Goal: Task Accomplishment & Management: Manage account settings

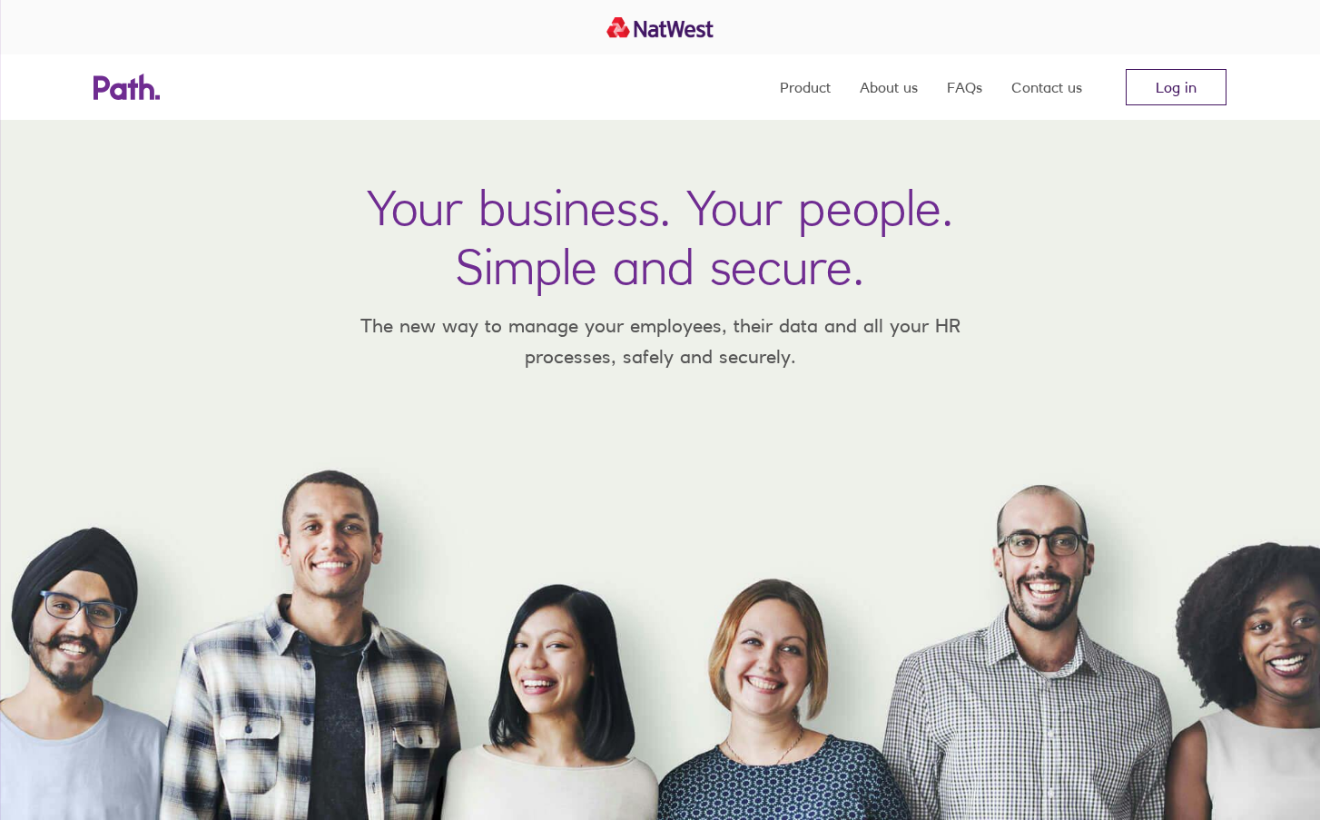
click at [1166, 88] on link "Log in" at bounding box center [1176, 87] width 101 height 36
click at [1185, 85] on link "Log in" at bounding box center [1176, 87] width 101 height 36
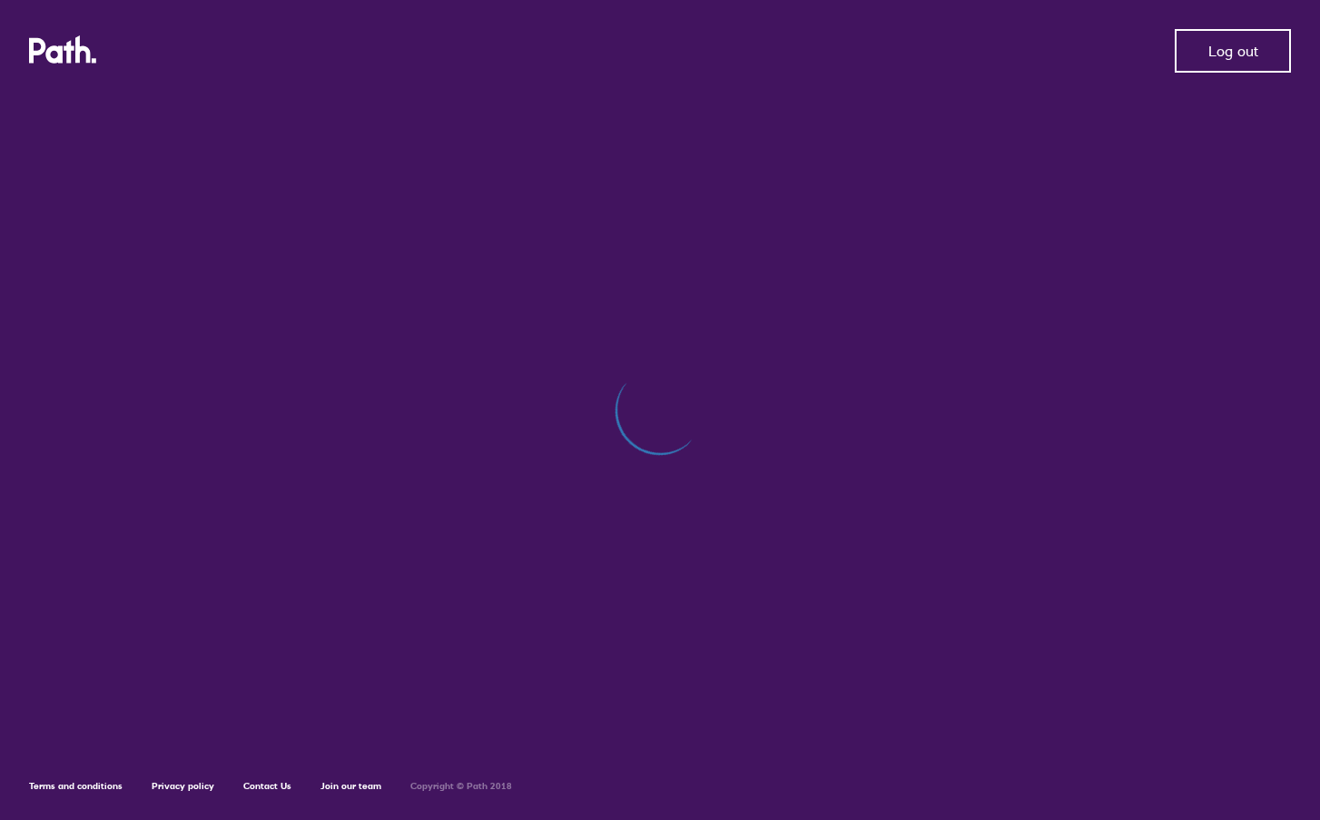
click at [1233, 54] on span "Log out" at bounding box center [1233, 51] width 50 height 16
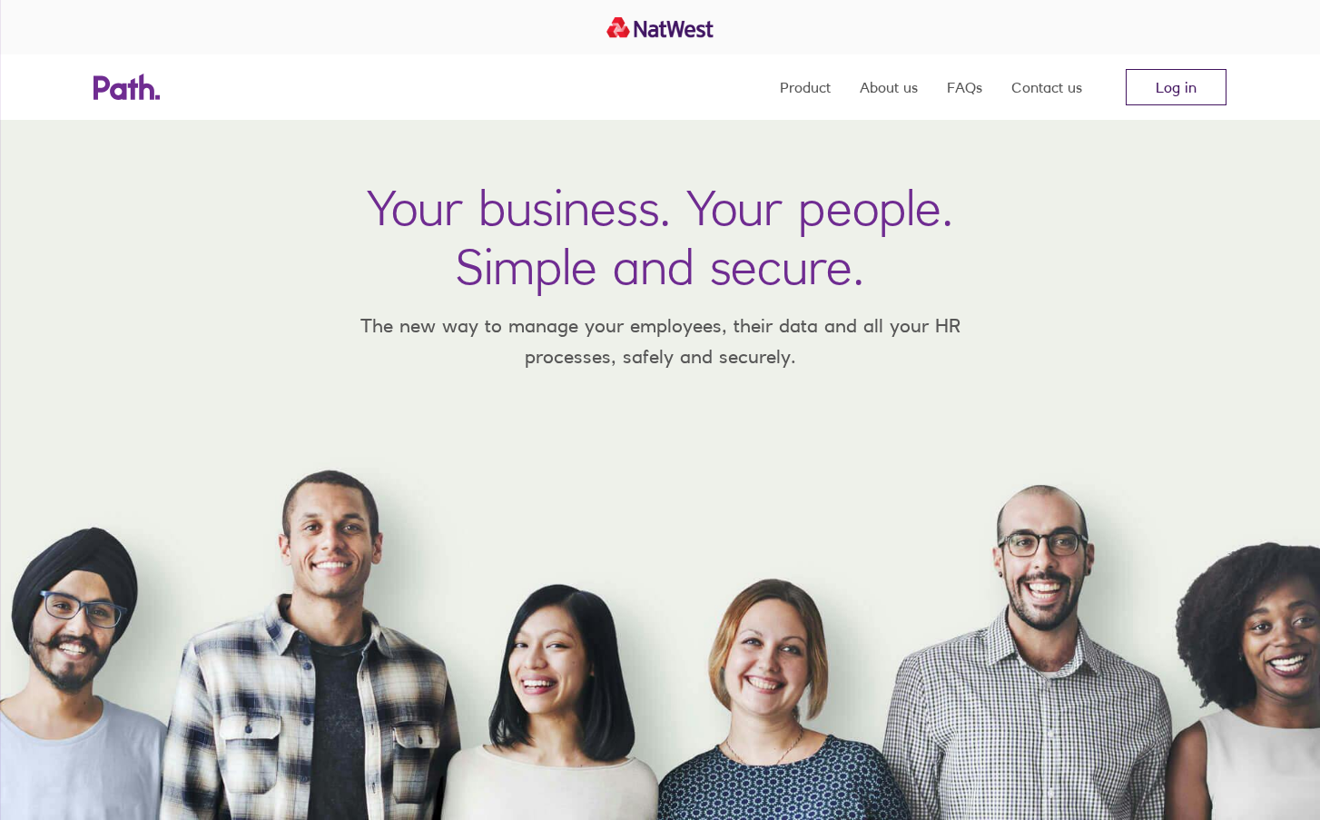
click at [1185, 93] on link "Log in" at bounding box center [1176, 87] width 101 height 36
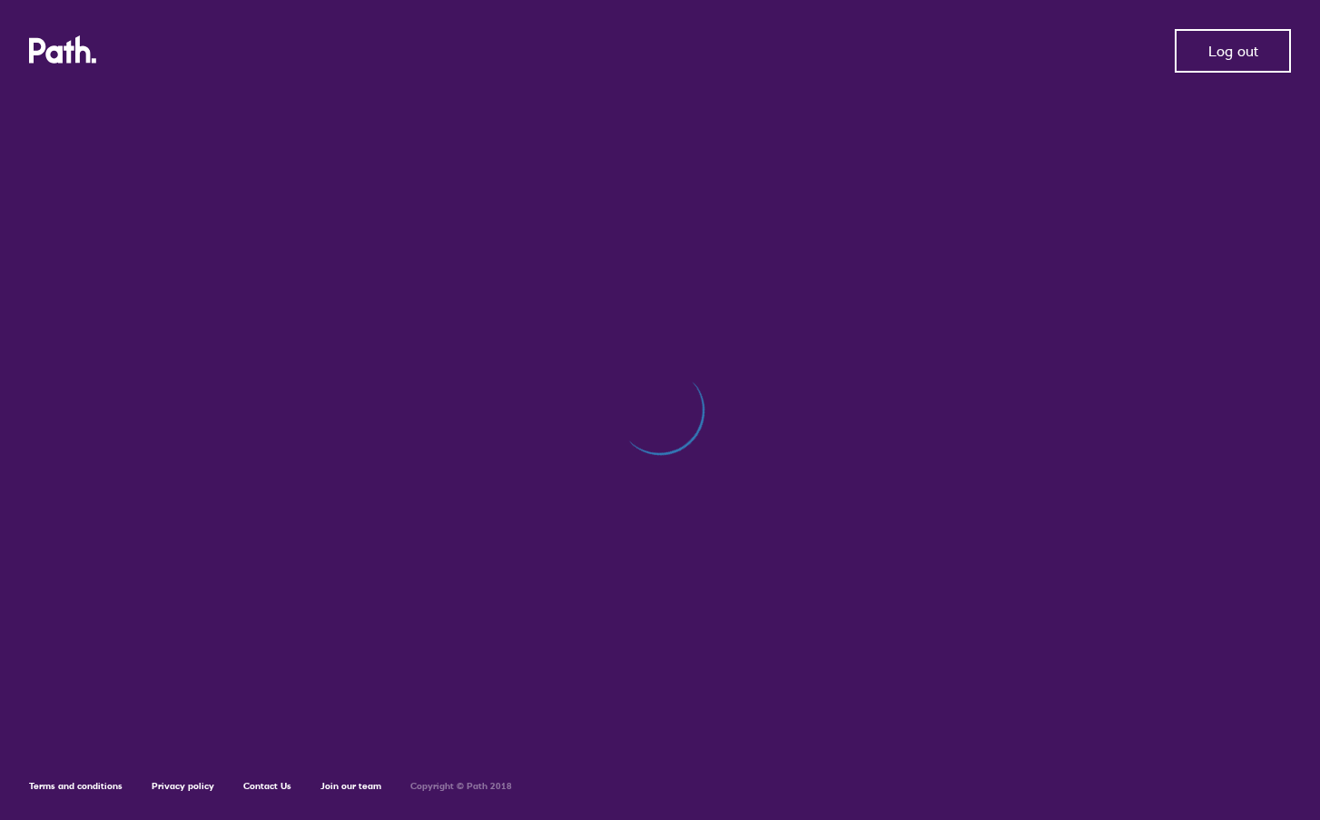
click at [1225, 46] on span "Log out" at bounding box center [1233, 51] width 50 height 16
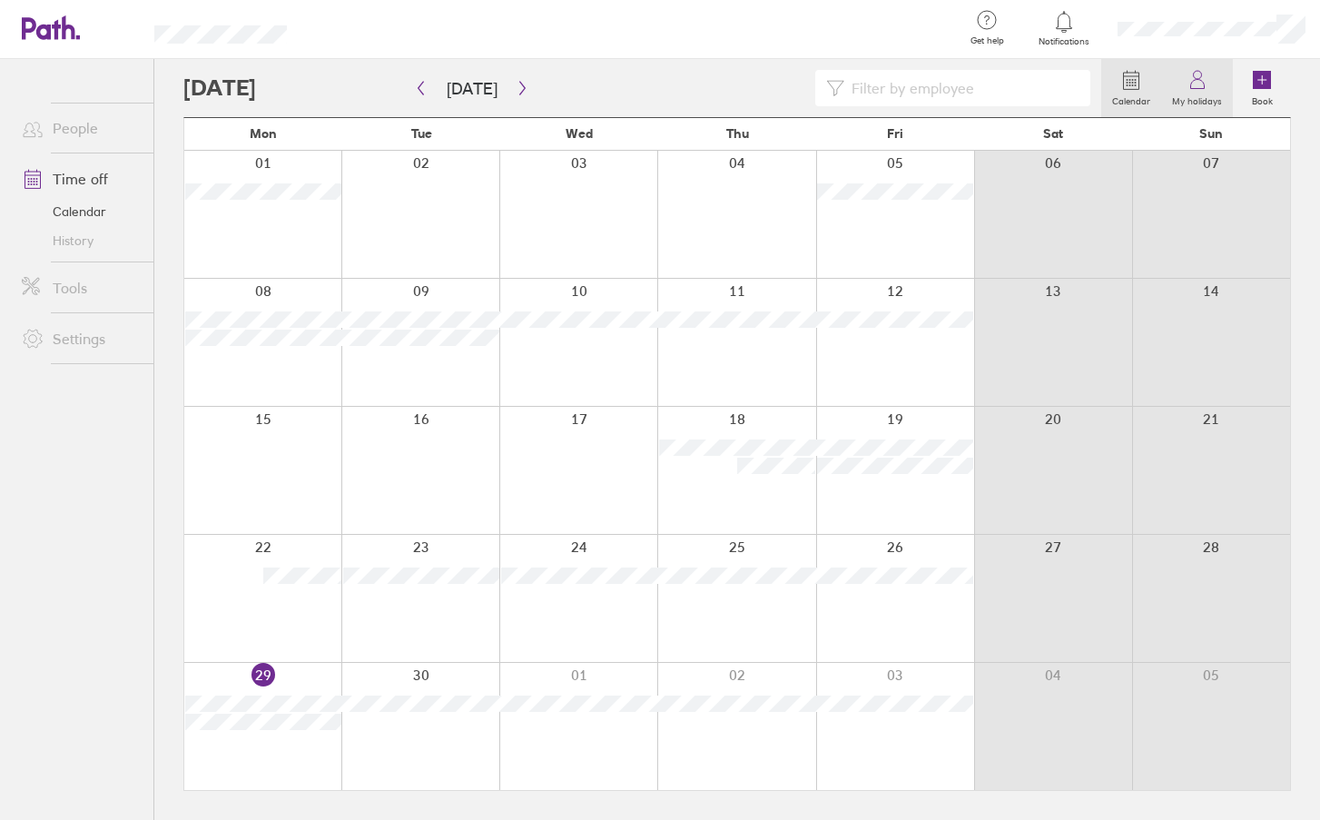
click at [1185, 90] on link "My holidays" at bounding box center [1197, 88] width 72 height 58
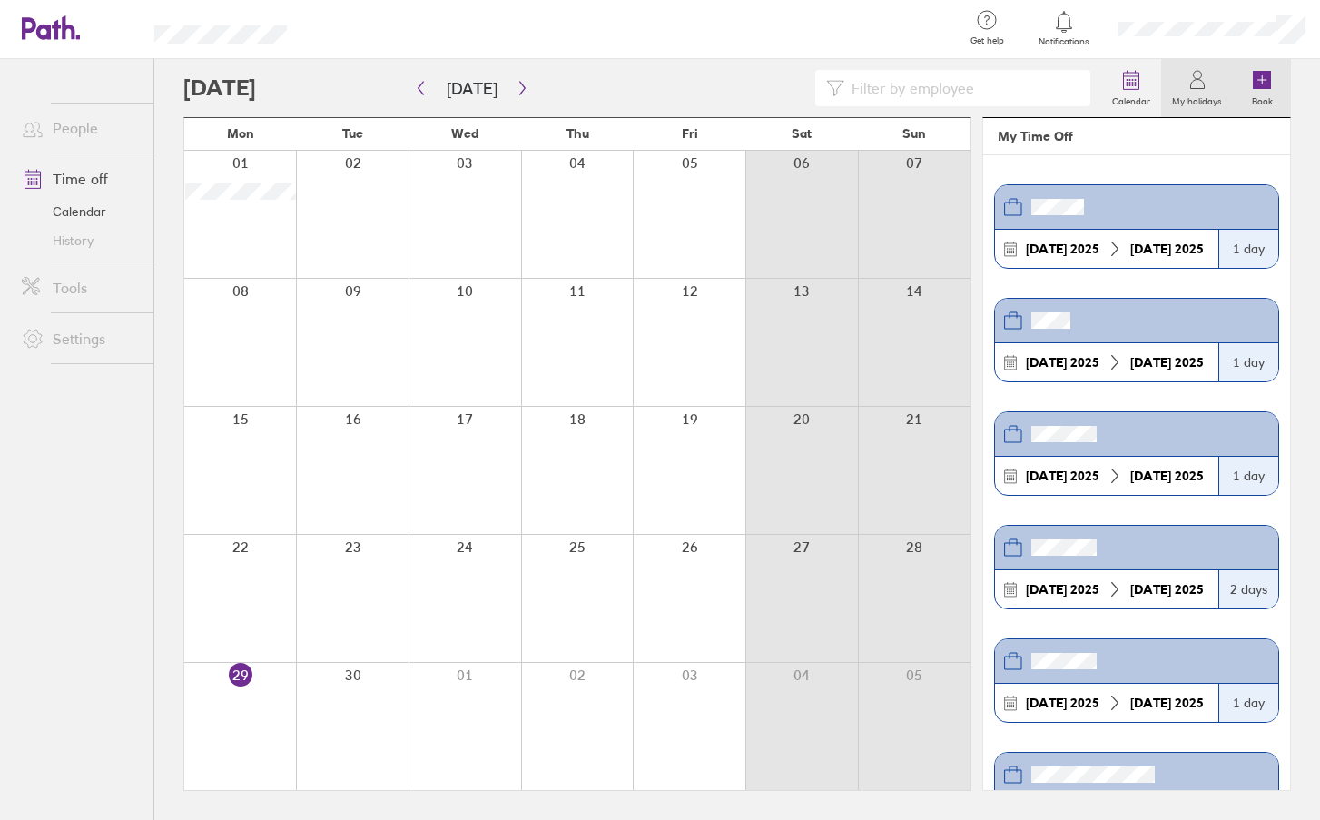
click at [1267, 93] on label "Book" at bounding box center [1262, 99] width 43 height 16
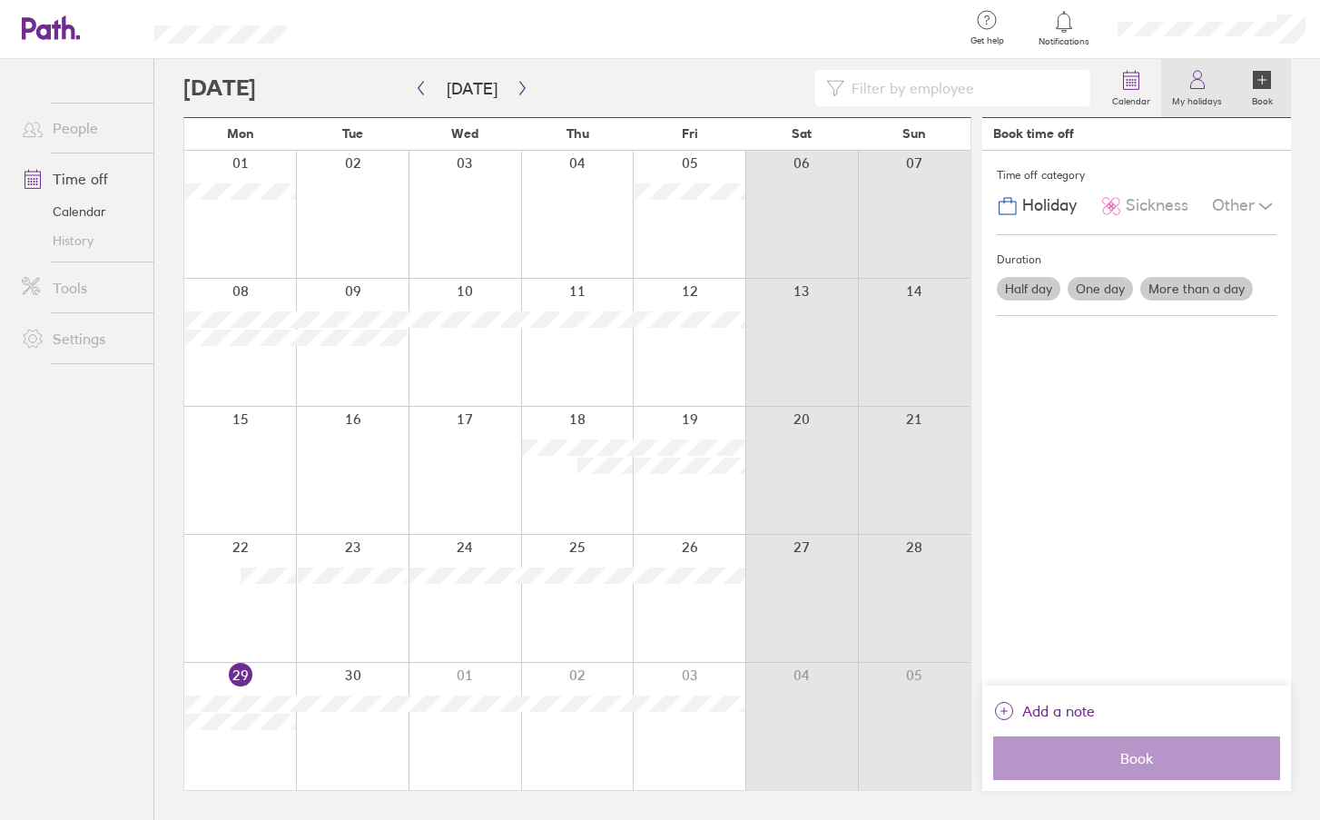
click at [1205, 95] on label "My holidays" at bounding box center [1197, 99] width 72 height 16
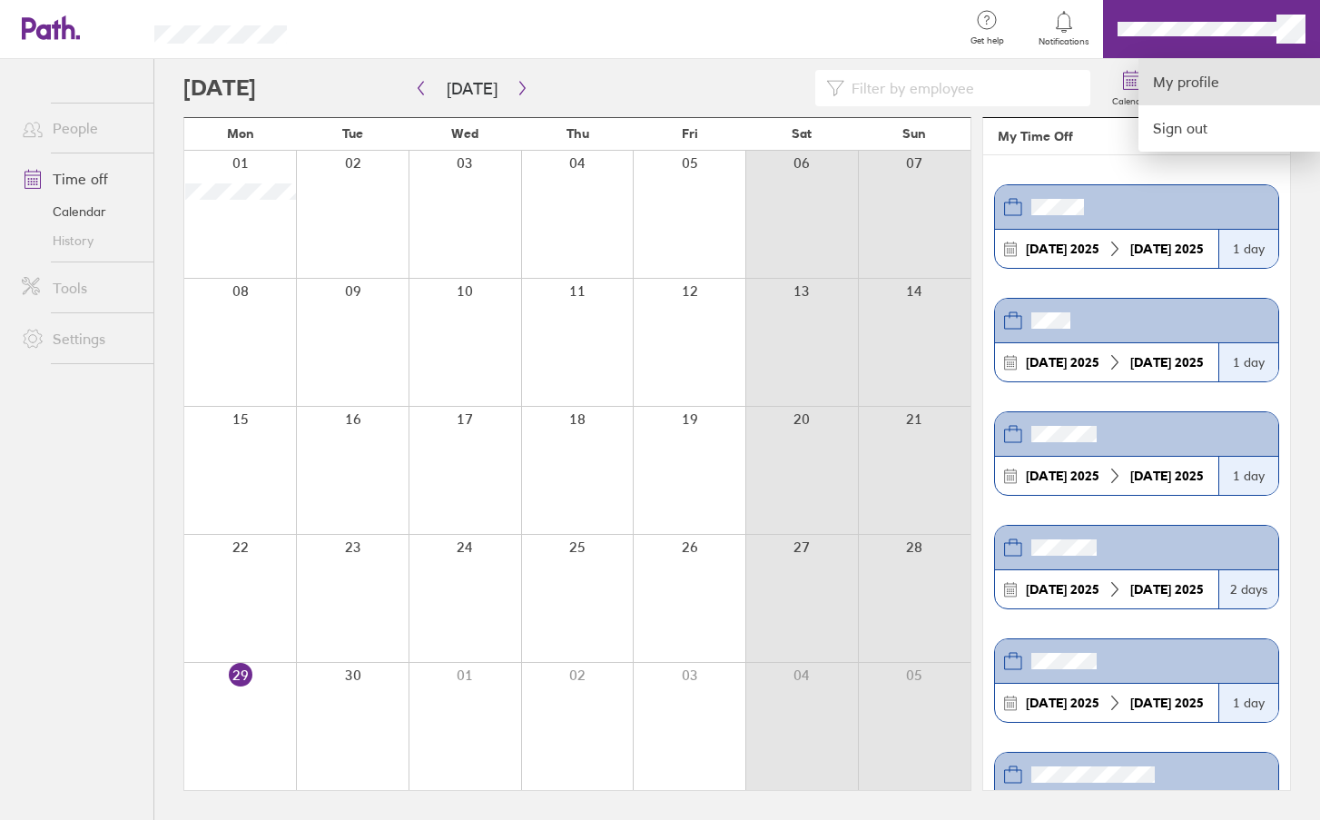
click at [1196, 83] on link "My profile" at bounding box center [1229, 82] width 182 height 46
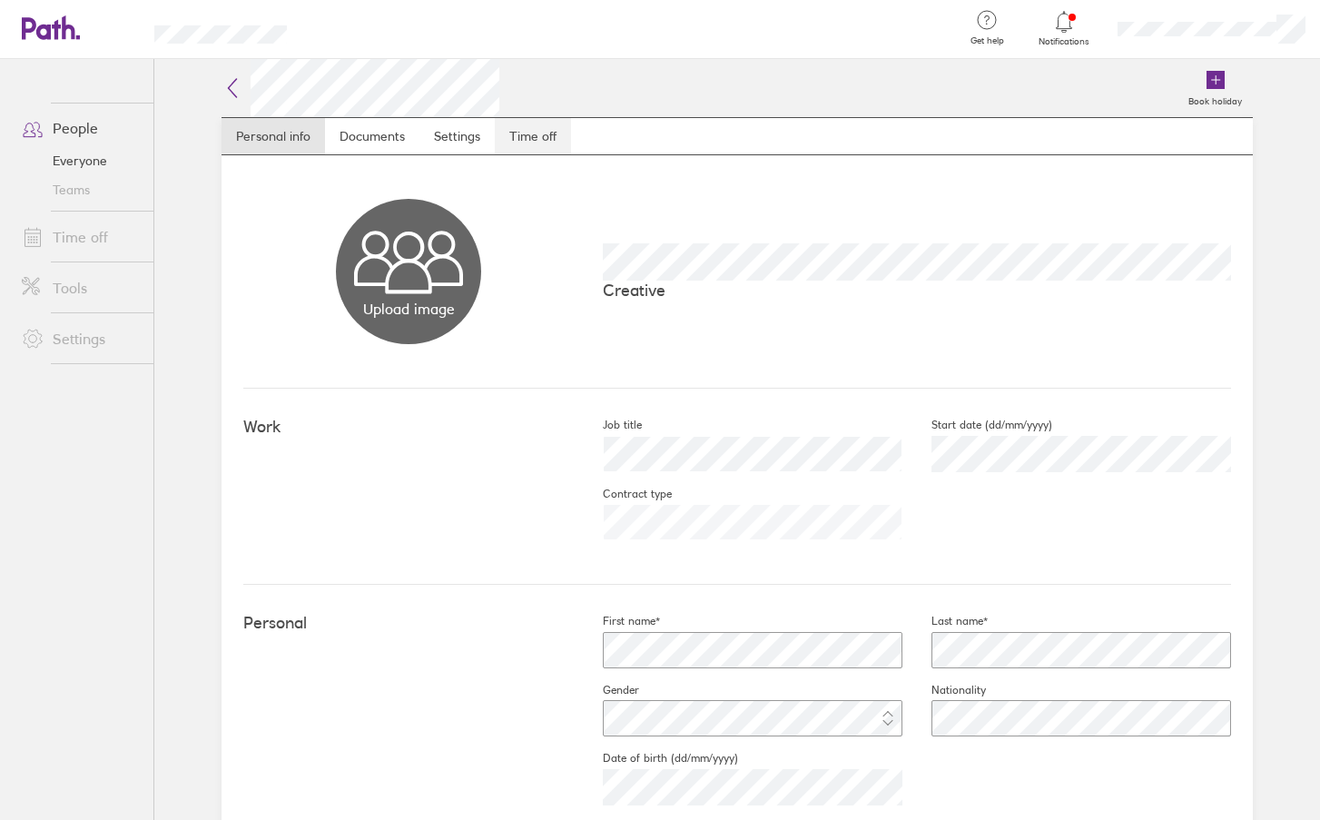
click at [536, 132] on link "Time off" at bounding box center [533, 136] width 76 height 36
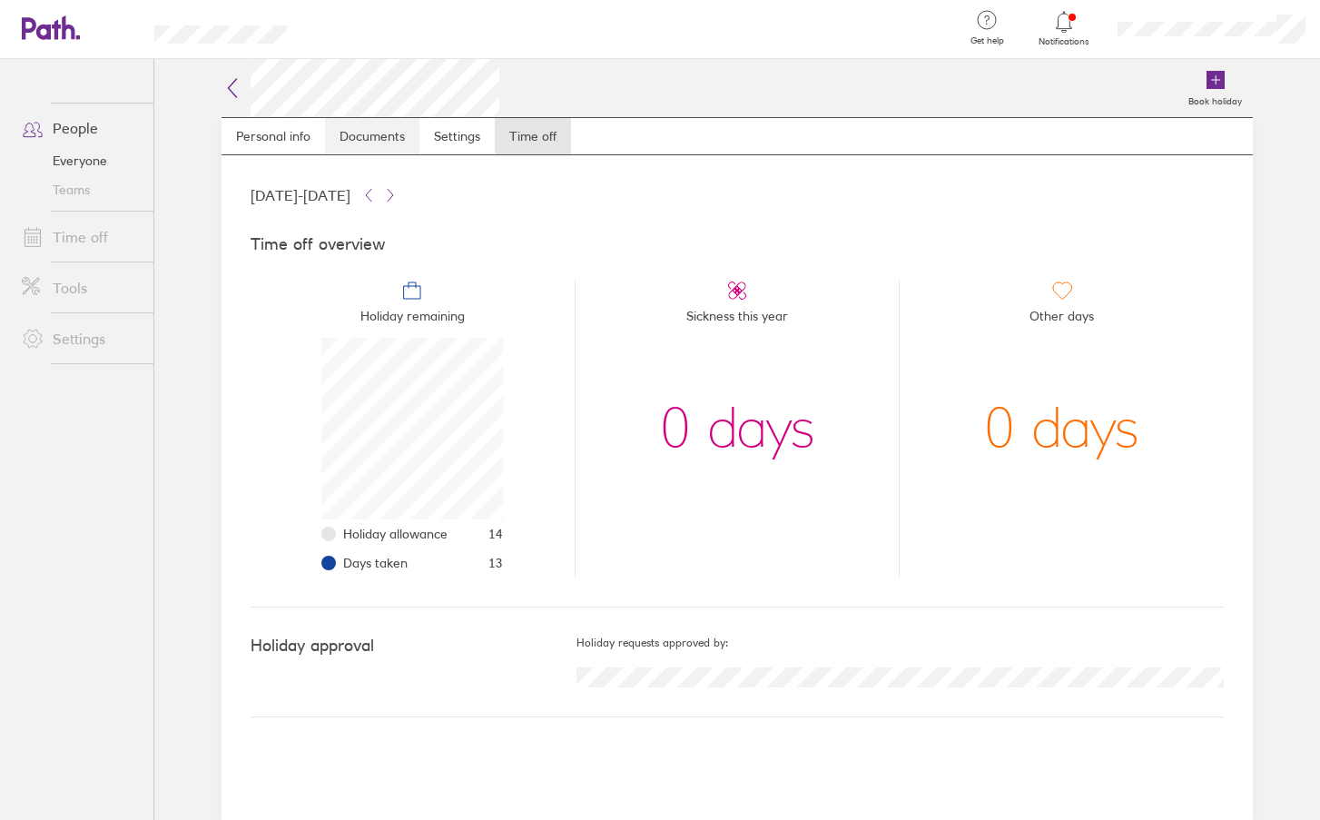
click at [351, 147] on link "Documents" at bounding box center [372, 136] width 94 height 36
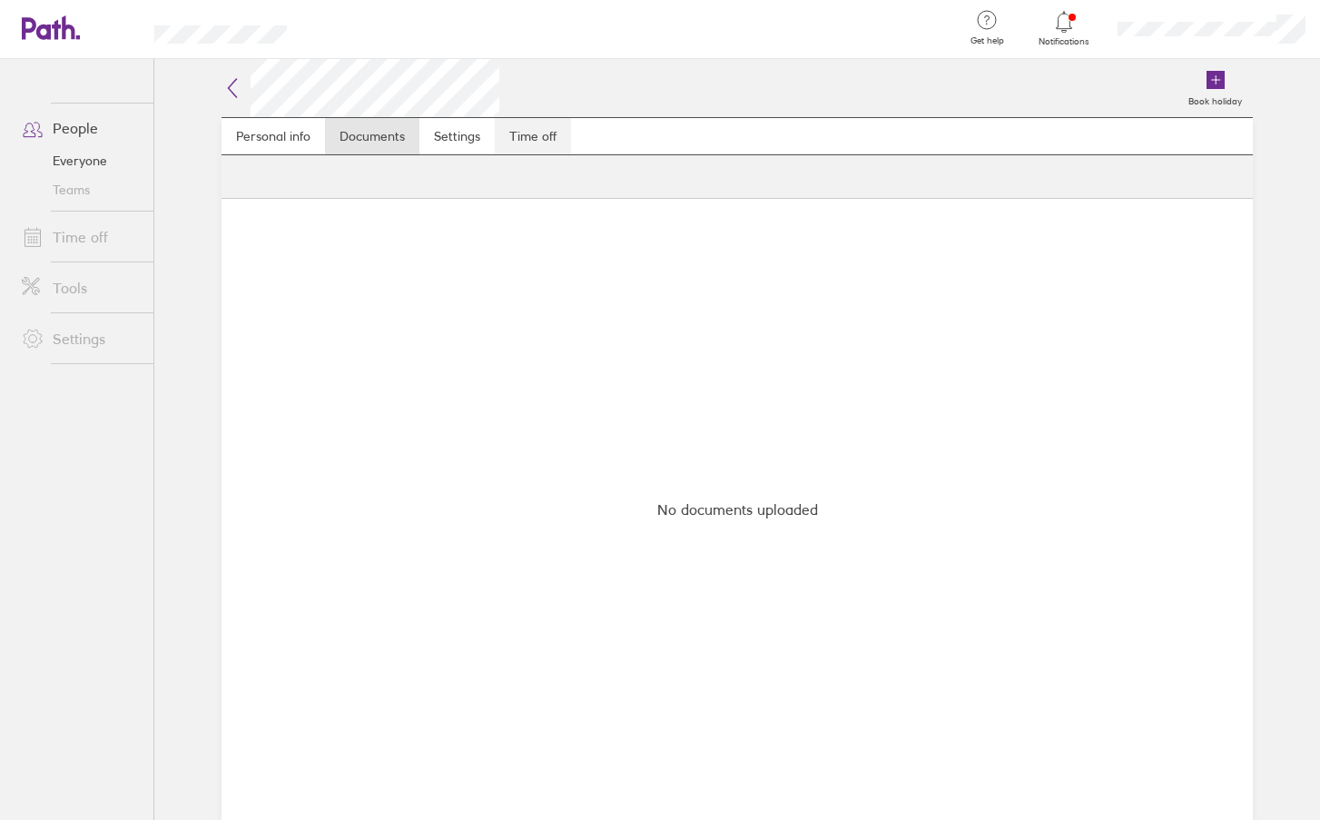
click at [562, 133] on link "Time off" at bounding box center [533, 136] width 76 height 36
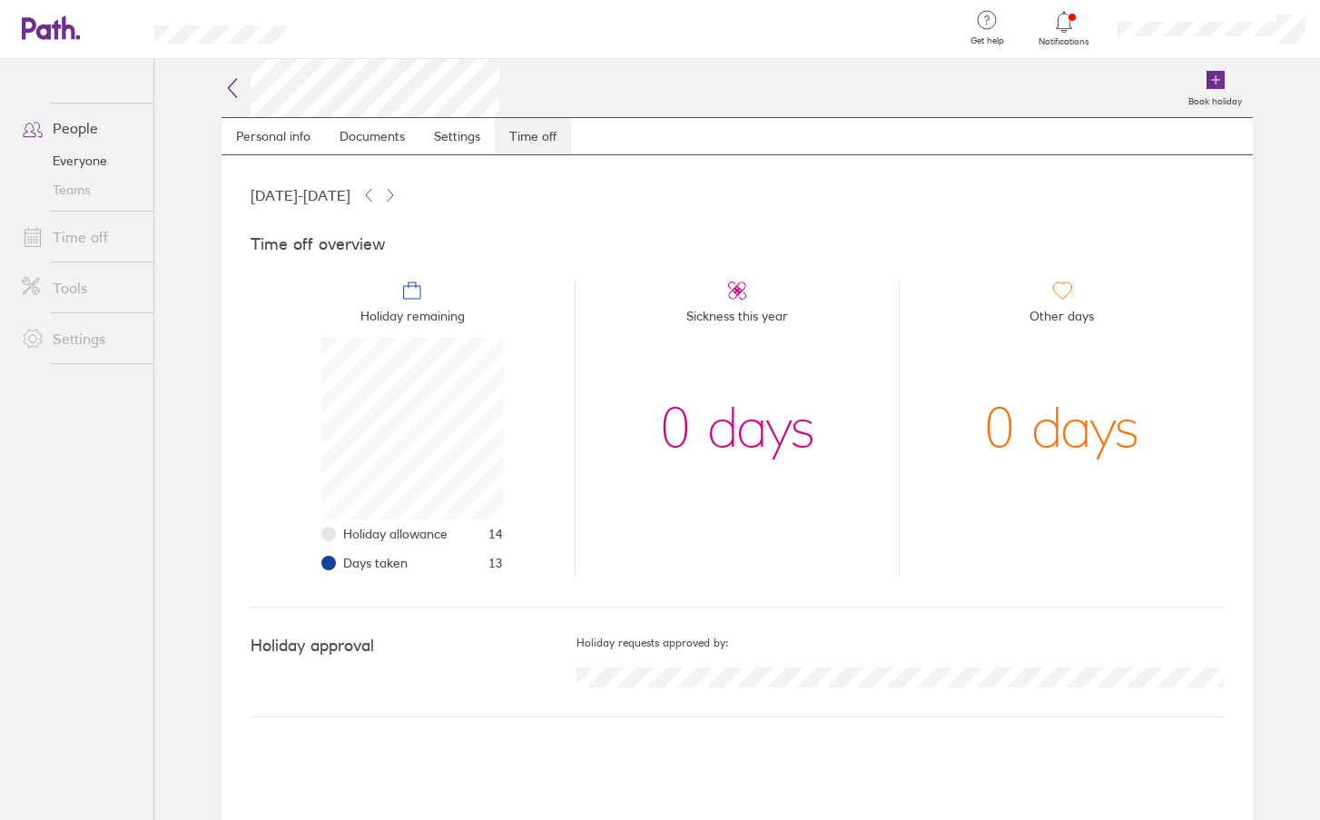
scroll to position [182, 182]
click at [89, 152] on link "Everyone" at bounding box center [80, 160] width 146 height 29
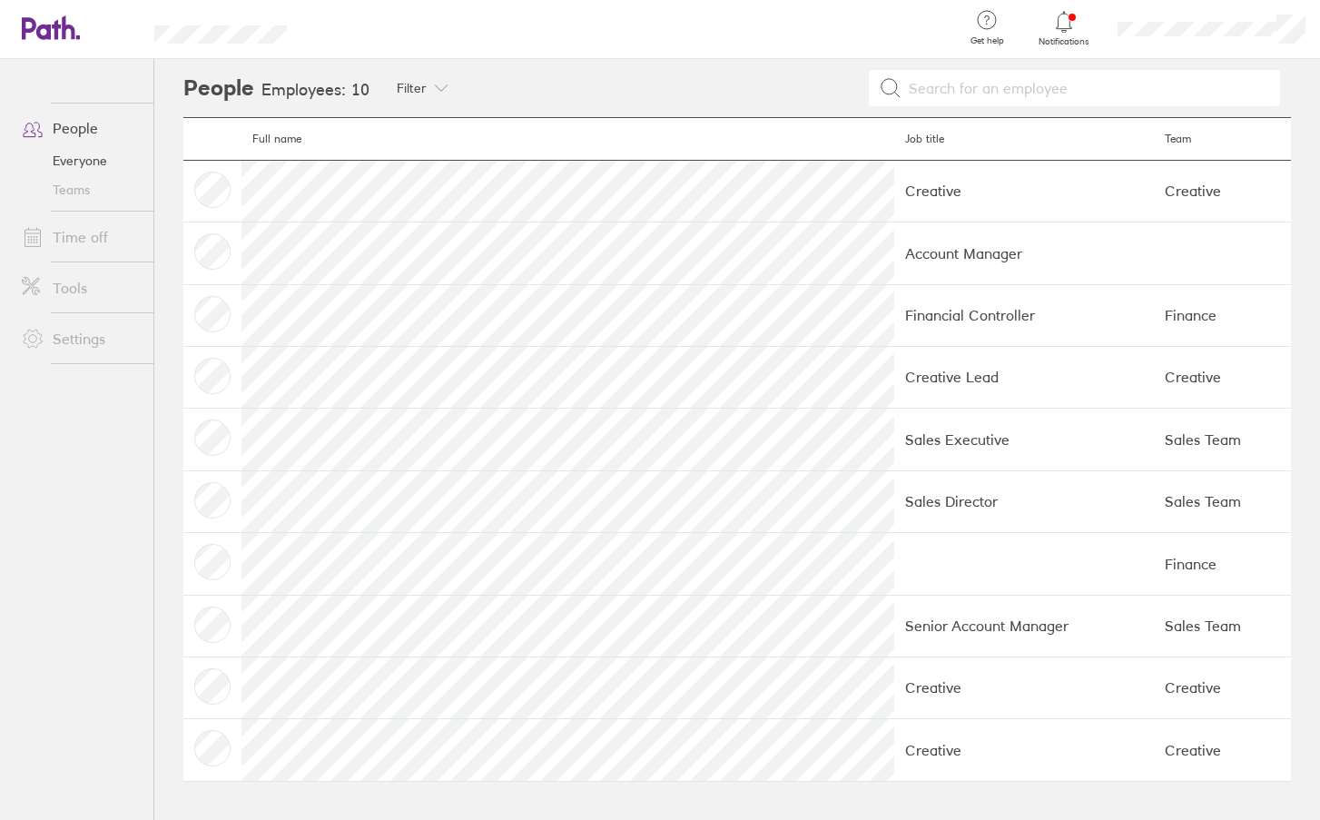
click at [70, 128] on link "People" at bounding box center [80, 128] width 146 height 36
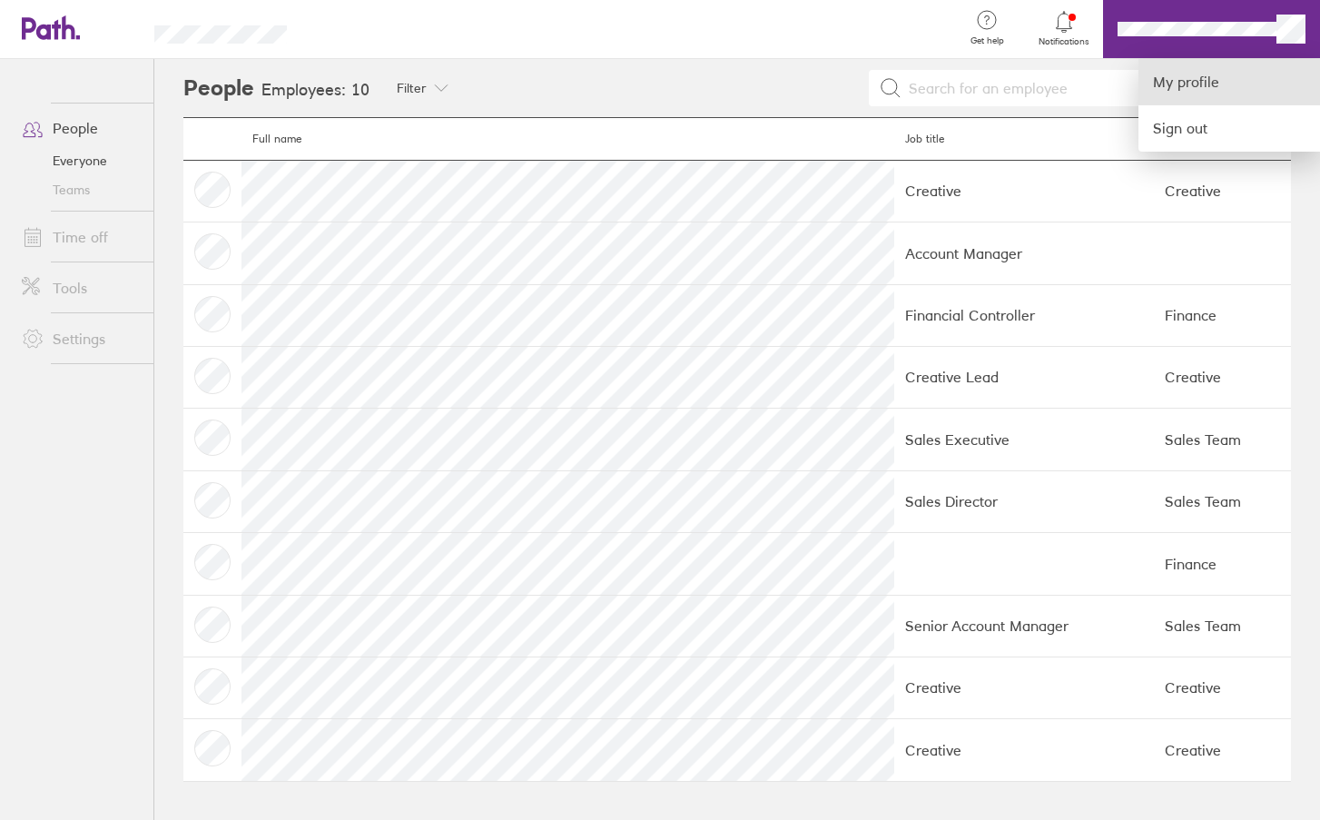
click at [1188, 91] on link "My profile" at bounding box center [1229, 82] width 182 height 46
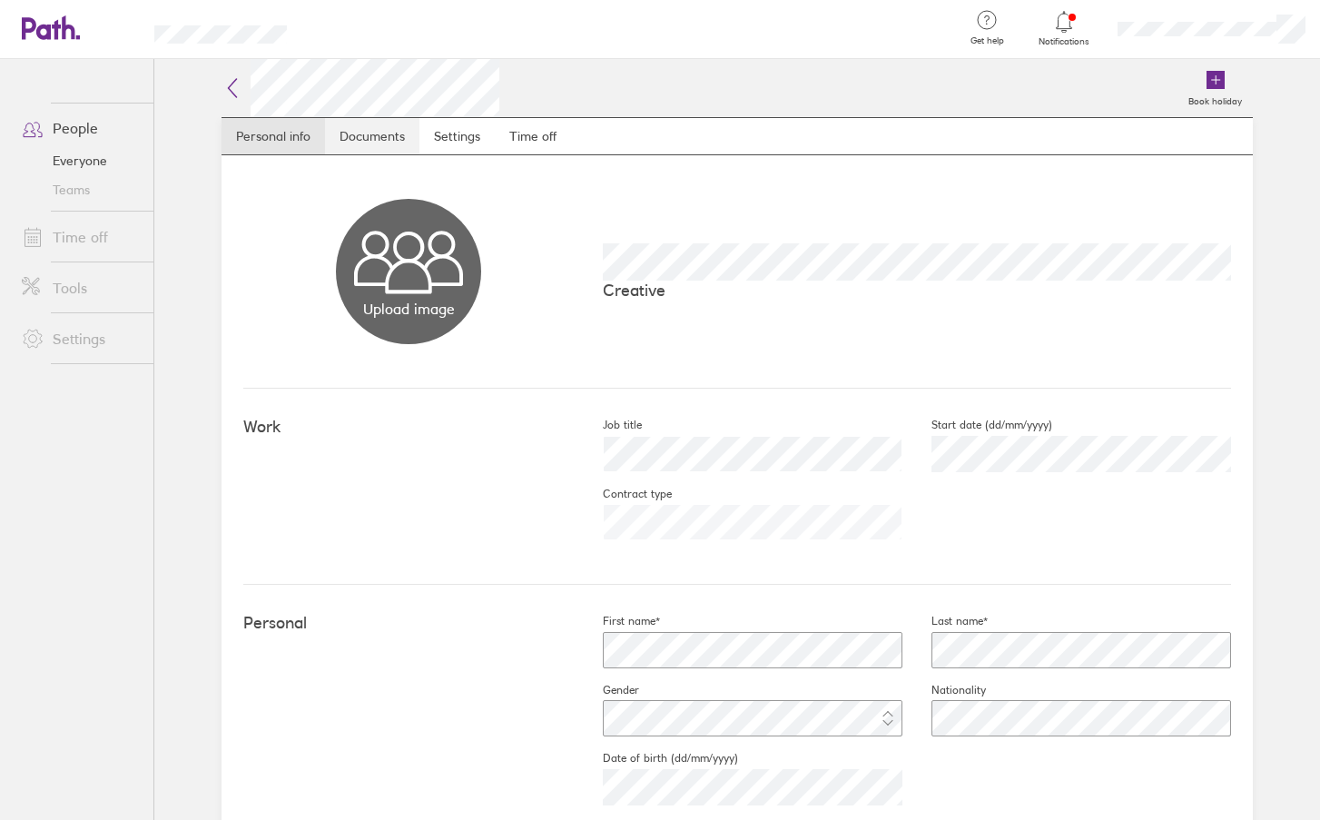
click at [353, 129] on link "Documents" at bounding box center [372, 136] width 94 height 36
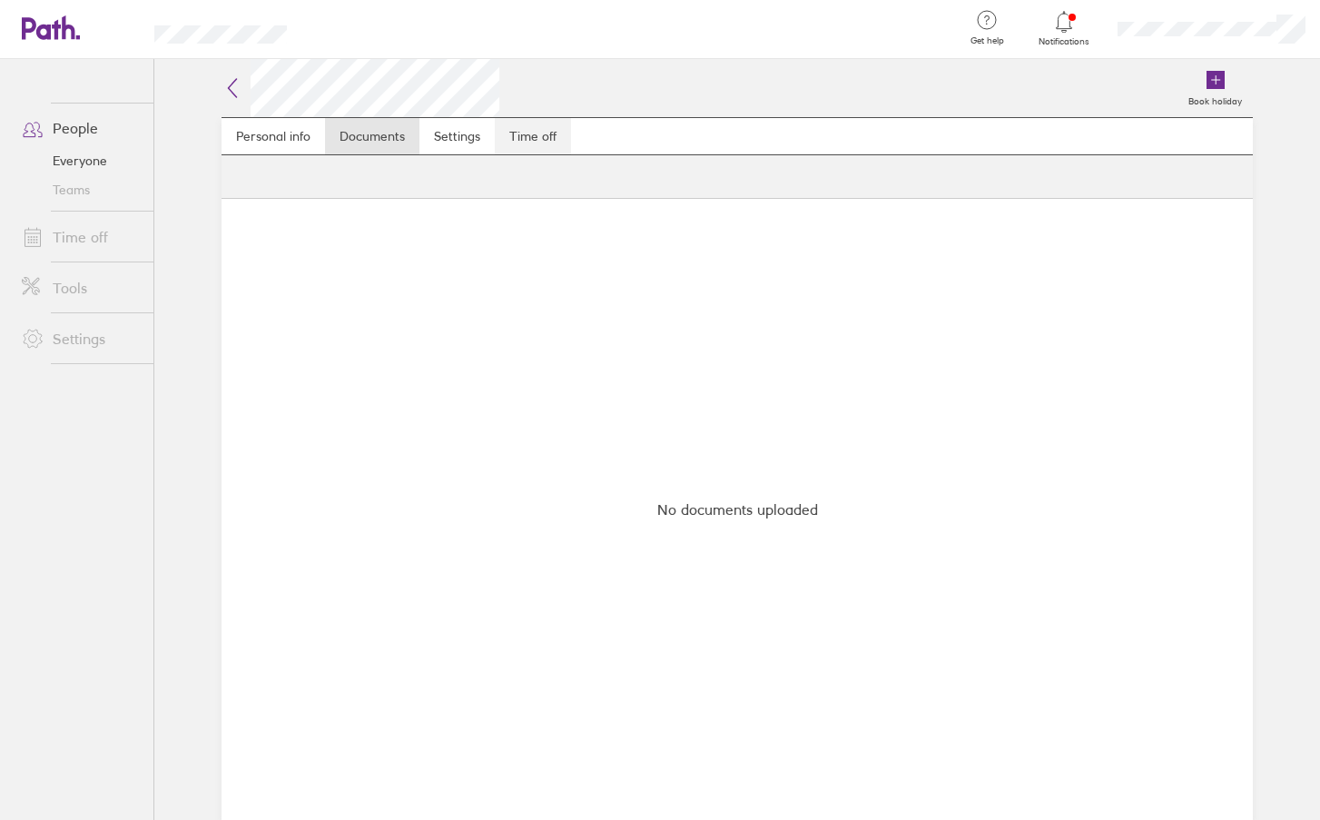
click at [530, 138] on link "Time off" at bounding box center [533, 136] width 76 height 36
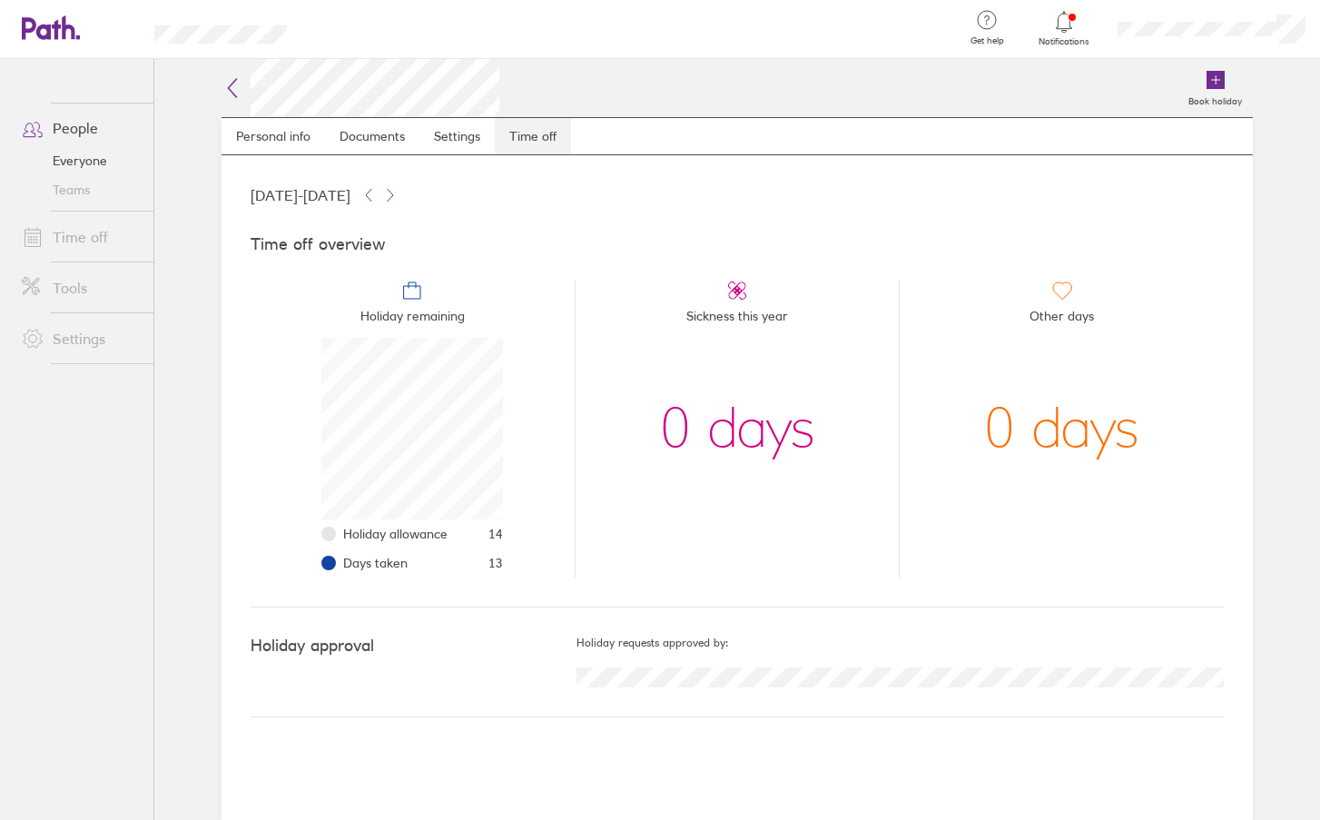
scroll to position [182, 182]
click at [480, 141] on link "Settings" at bounding box center [456, 136] width 75 height 36
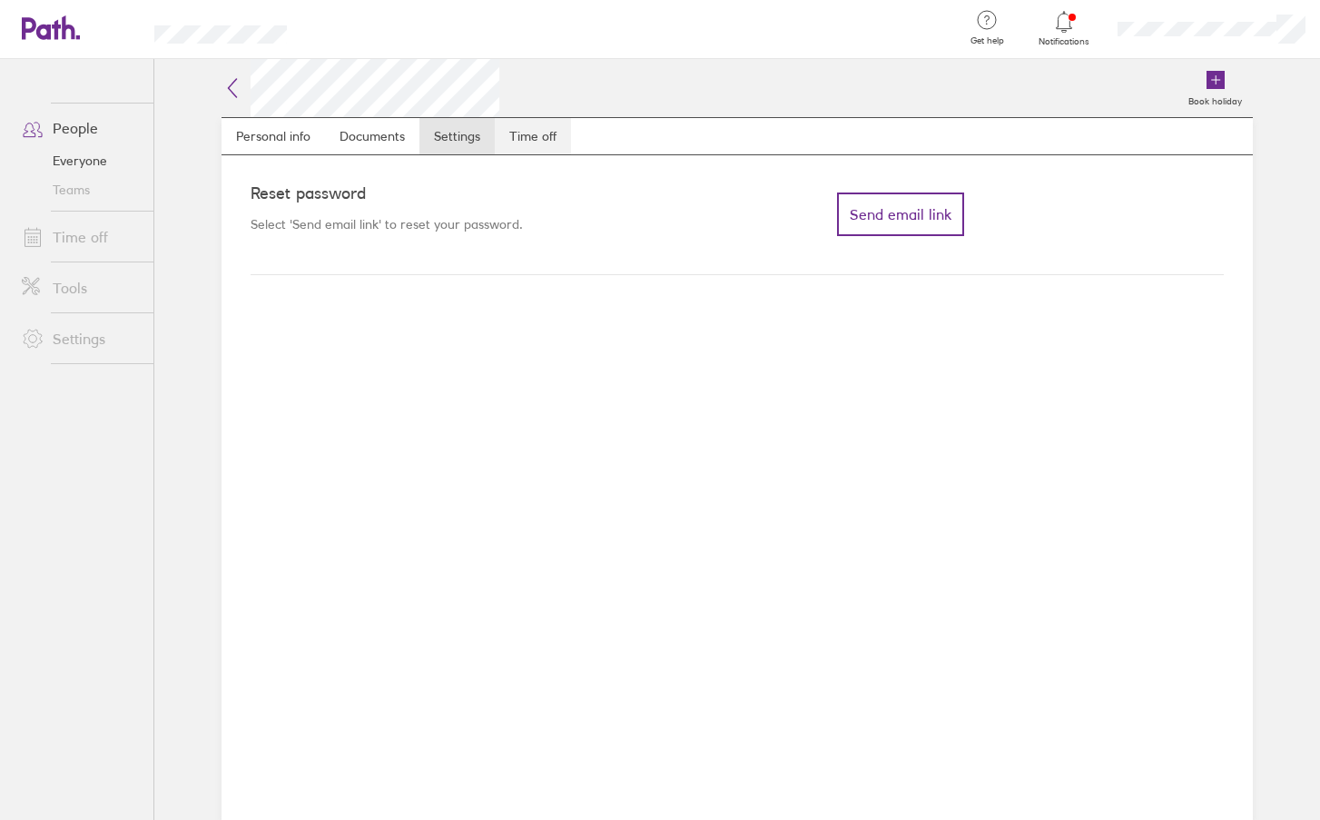
click at [551, 136] on link "Time off" at bounding box center [533, 136] width 76 height 36
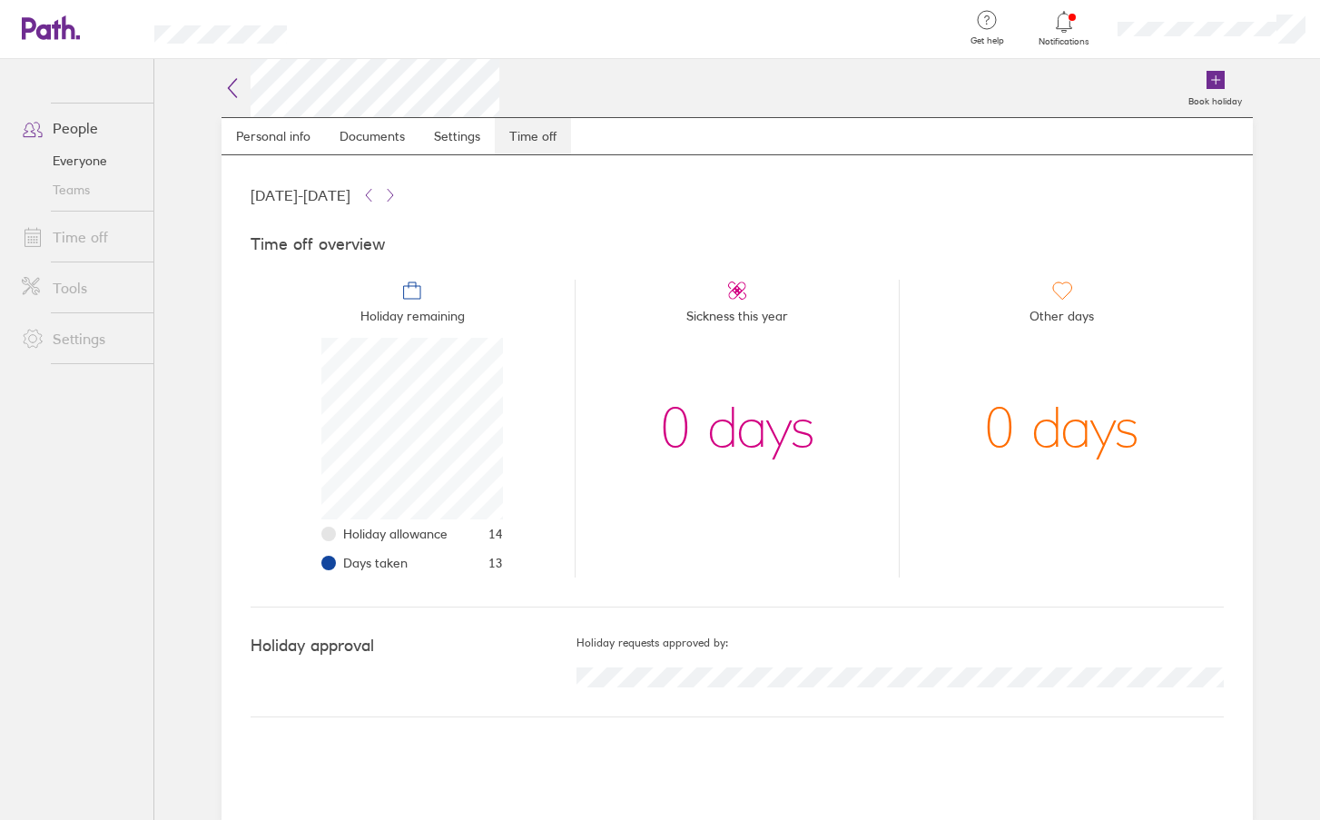
scroll to position [182, 182]
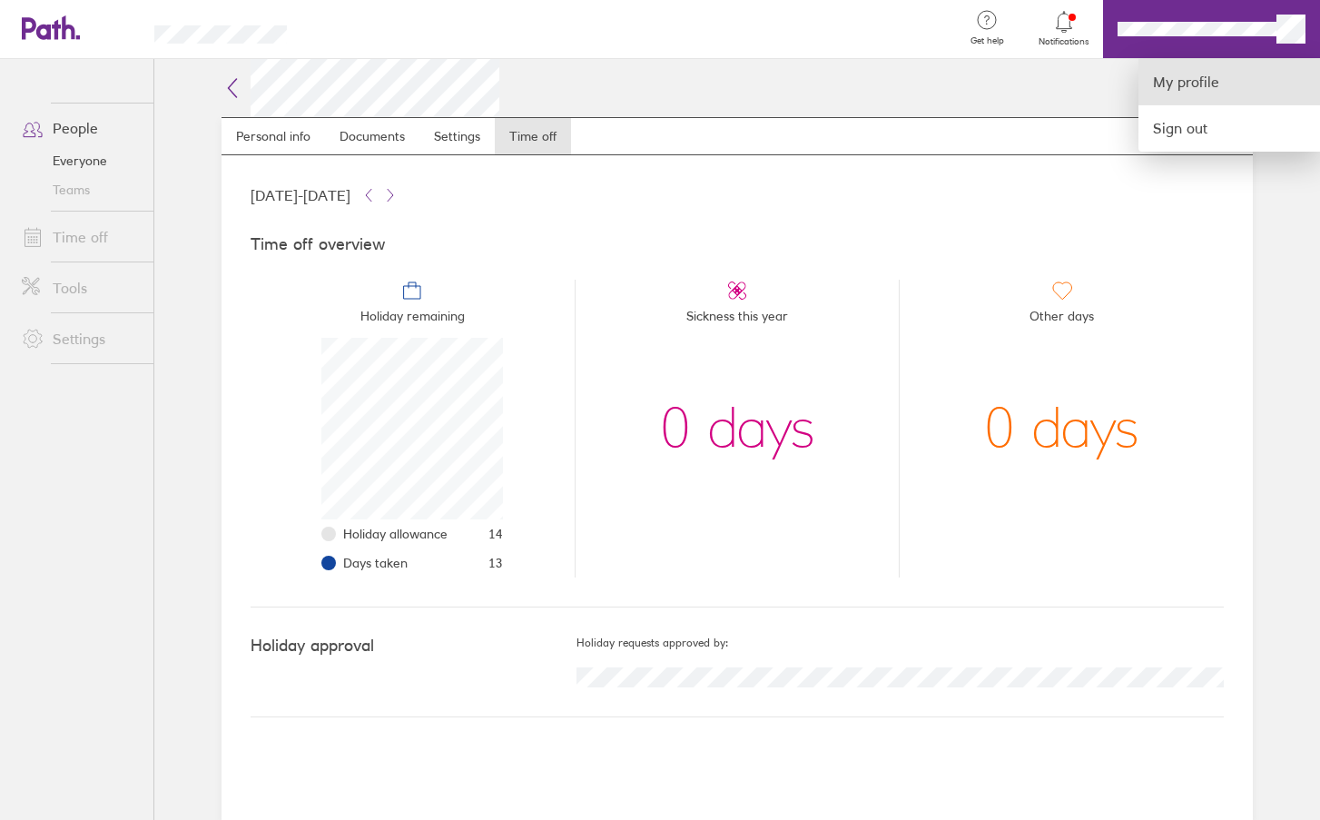
click at [1202, 72] on link "My profile" at bounding box center [1229, 82] width 182 height 46
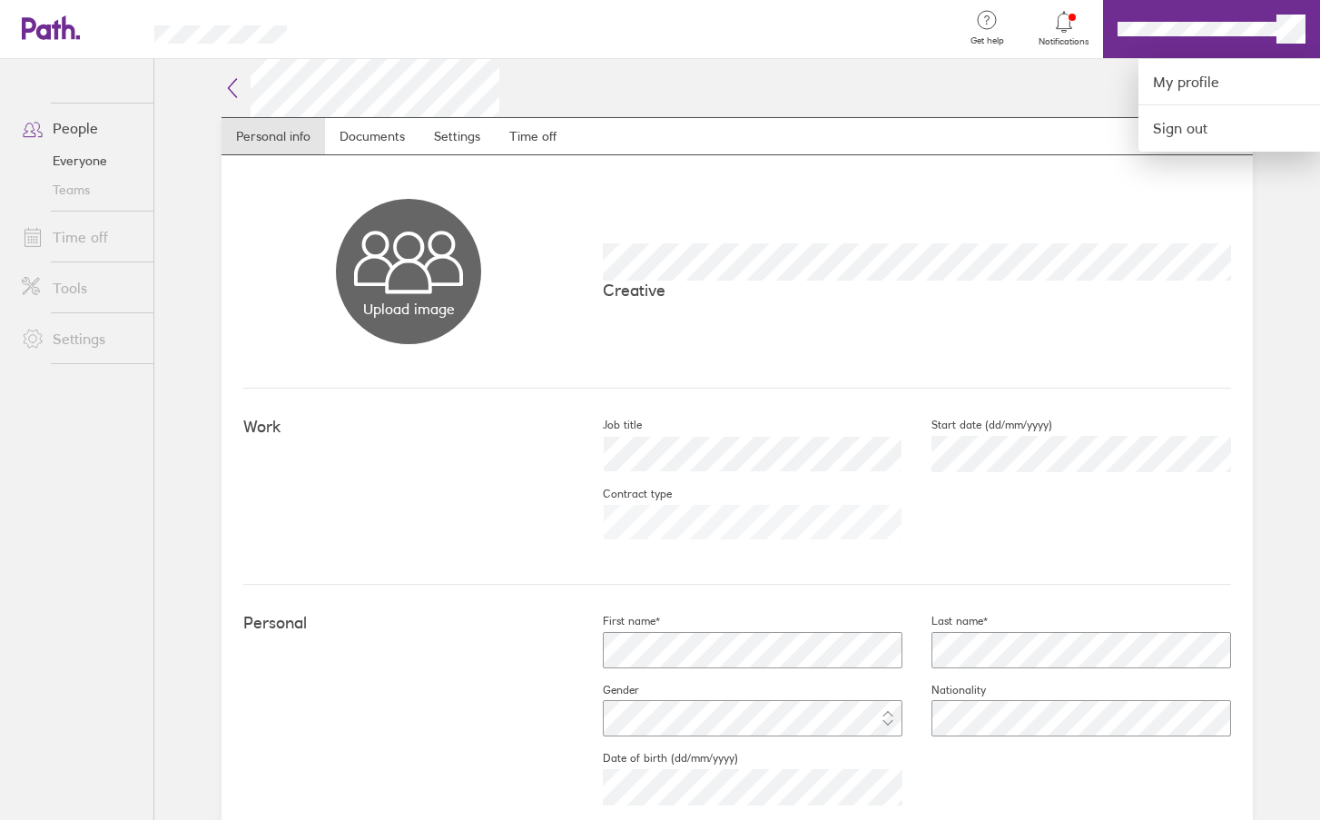
click at [377, 140] on div at bounding box center [660, 410] width 1320 height 820
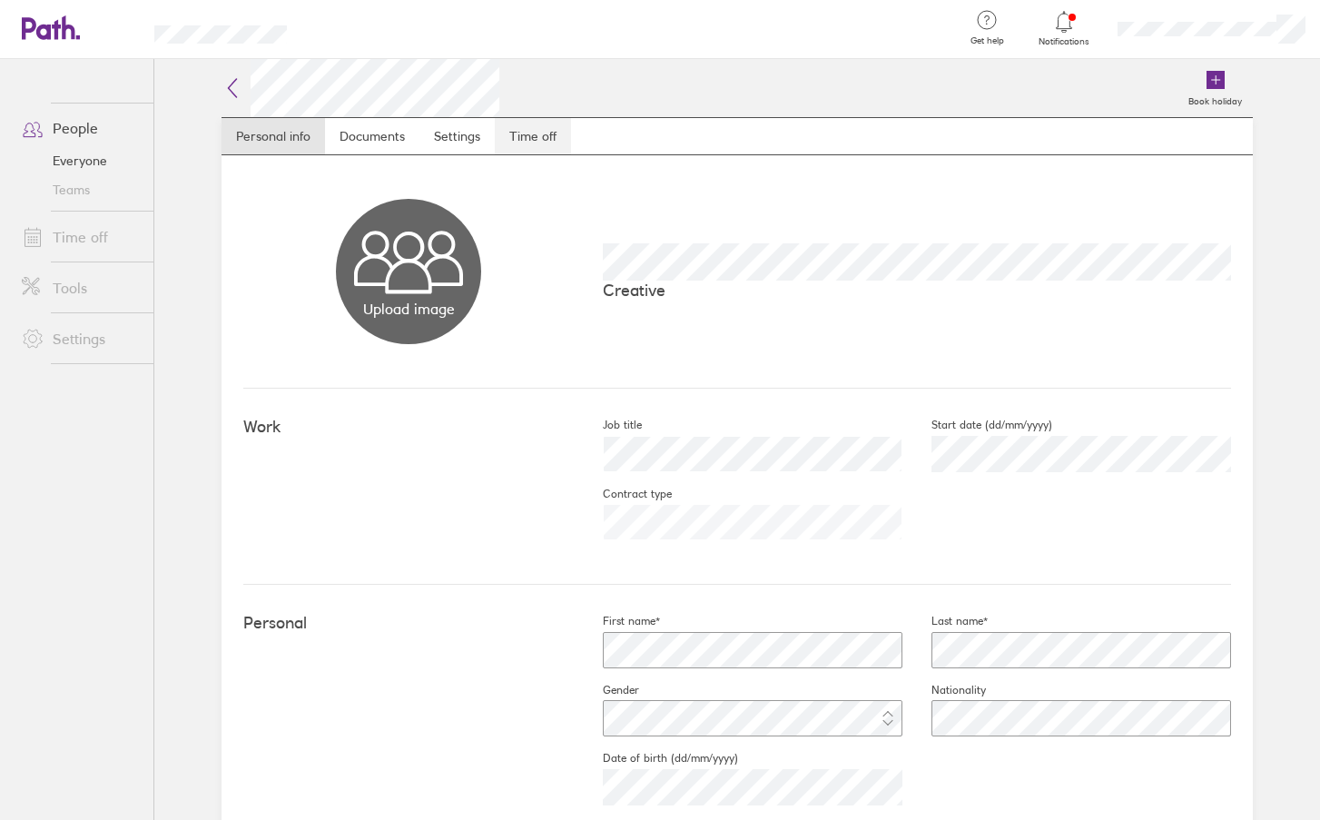
click at [536, 138] on link "Time off" at bounding box center [533, 136] width 76 height 36
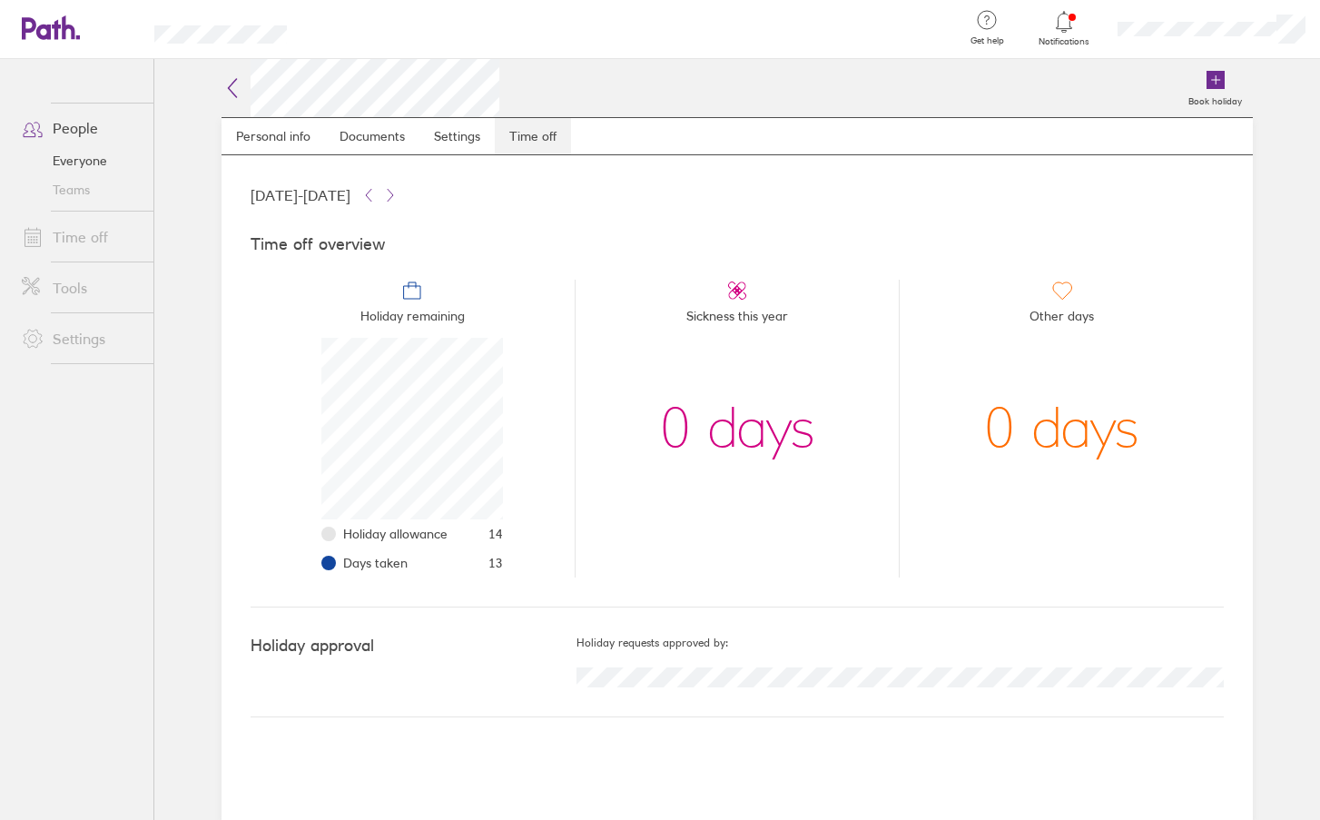
scroll to position [182, 182]
click at [106, 235] on link "Time off" at bounding box center [80, 237] width 146 height 36
click at [1228, 39] on div at bounding box center [1211, 29] width 217 height 58
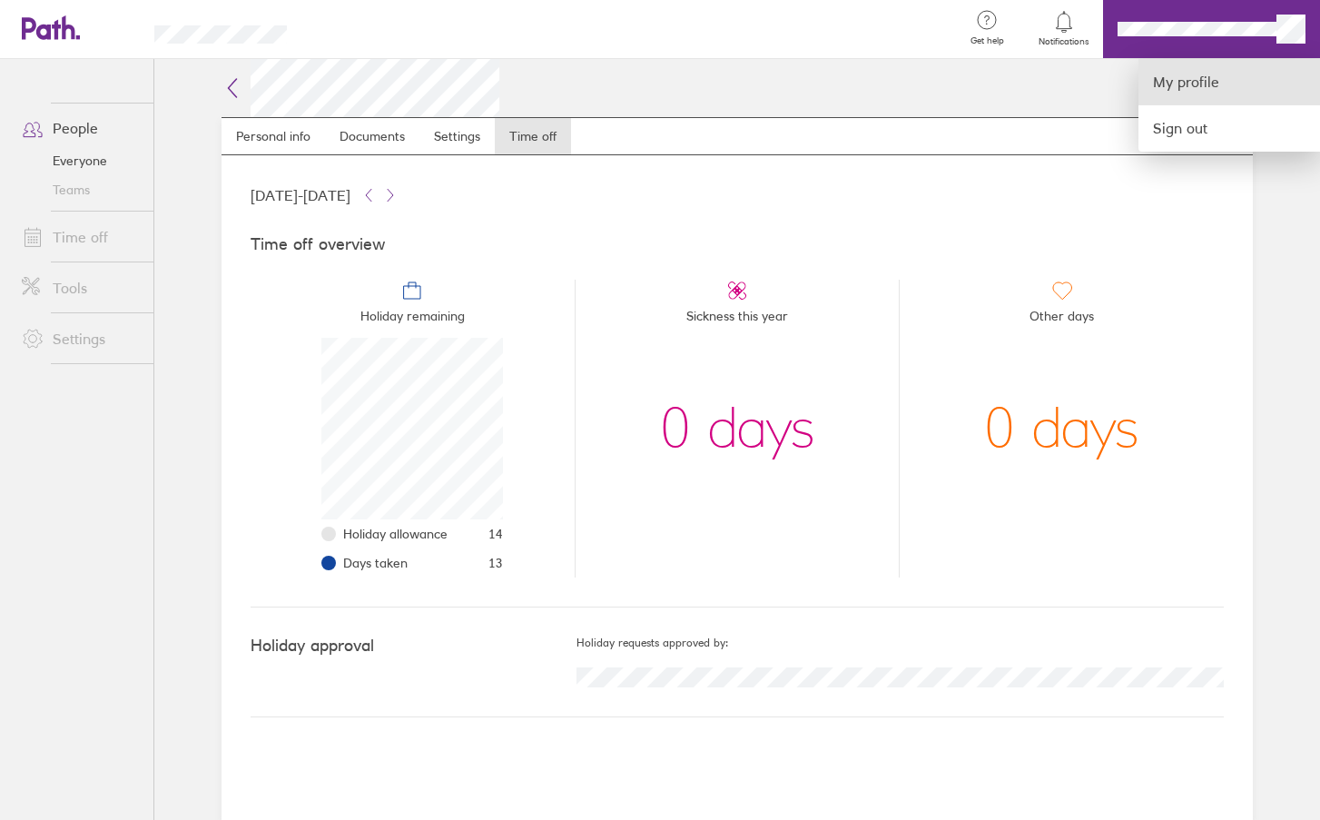
click at [1215, 82] on link "My profile" at bounding box center [1229, 82] width 182 height 46
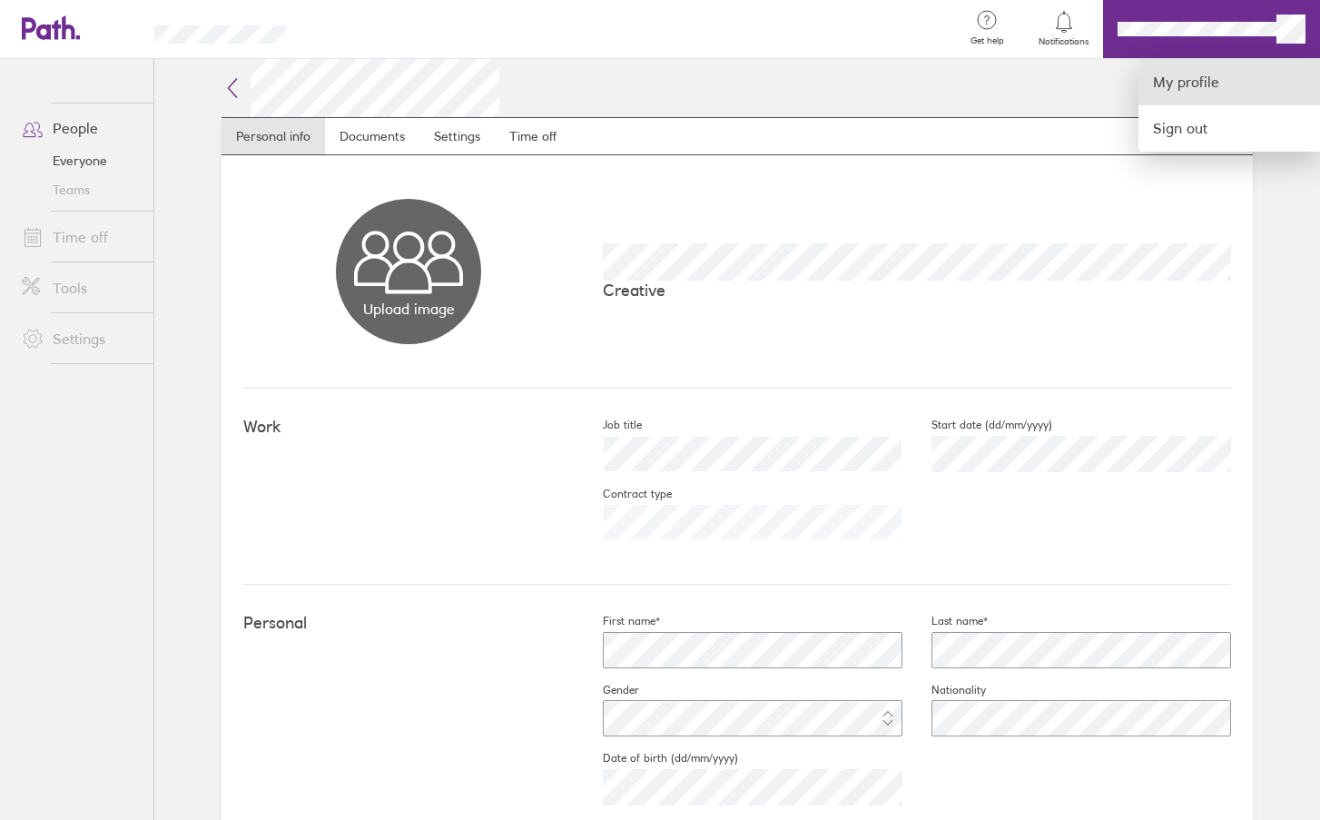
click at [1200, 80] on link "My profile" at bounding box center [1229, 82] width 182 height 46
click at [1171, 66] on link "My profile" at bounding box center [1229, 82] width 182 height 46
click at [1174, 95] on link "My profile" at bounding box center [1229, 82] width 182 height 46
click at [1176, 88] on link "My profile" at bounding box center [1229, 82] width 182 height 46
click at [989, 95] on div at bounding box center [660, 410] width 1320 height 820
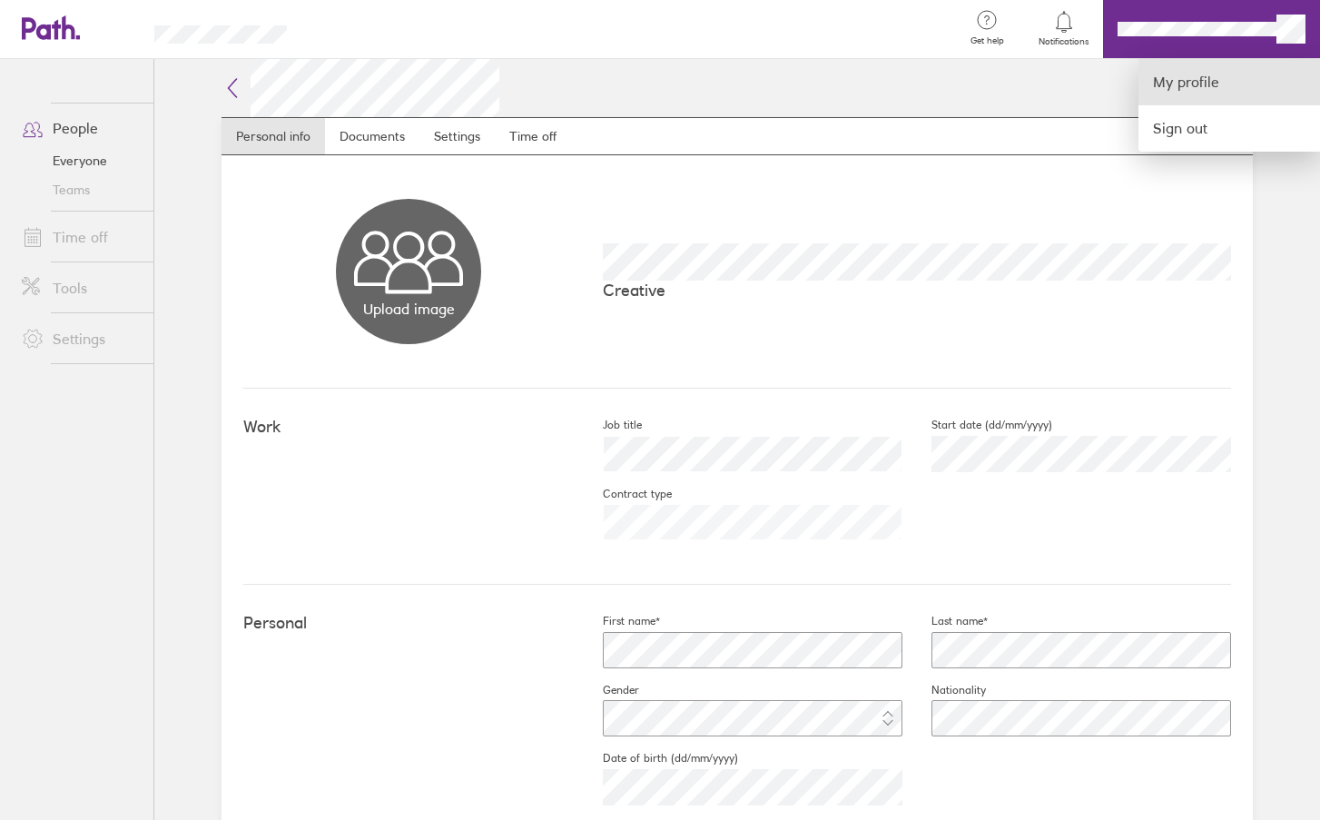
click at [1169, 85] on link "My profile" at bounding box center [1229, 82] width 182 height 46
click at [536, 171] on div at bounding box center [660, 410] width 1320 height 820
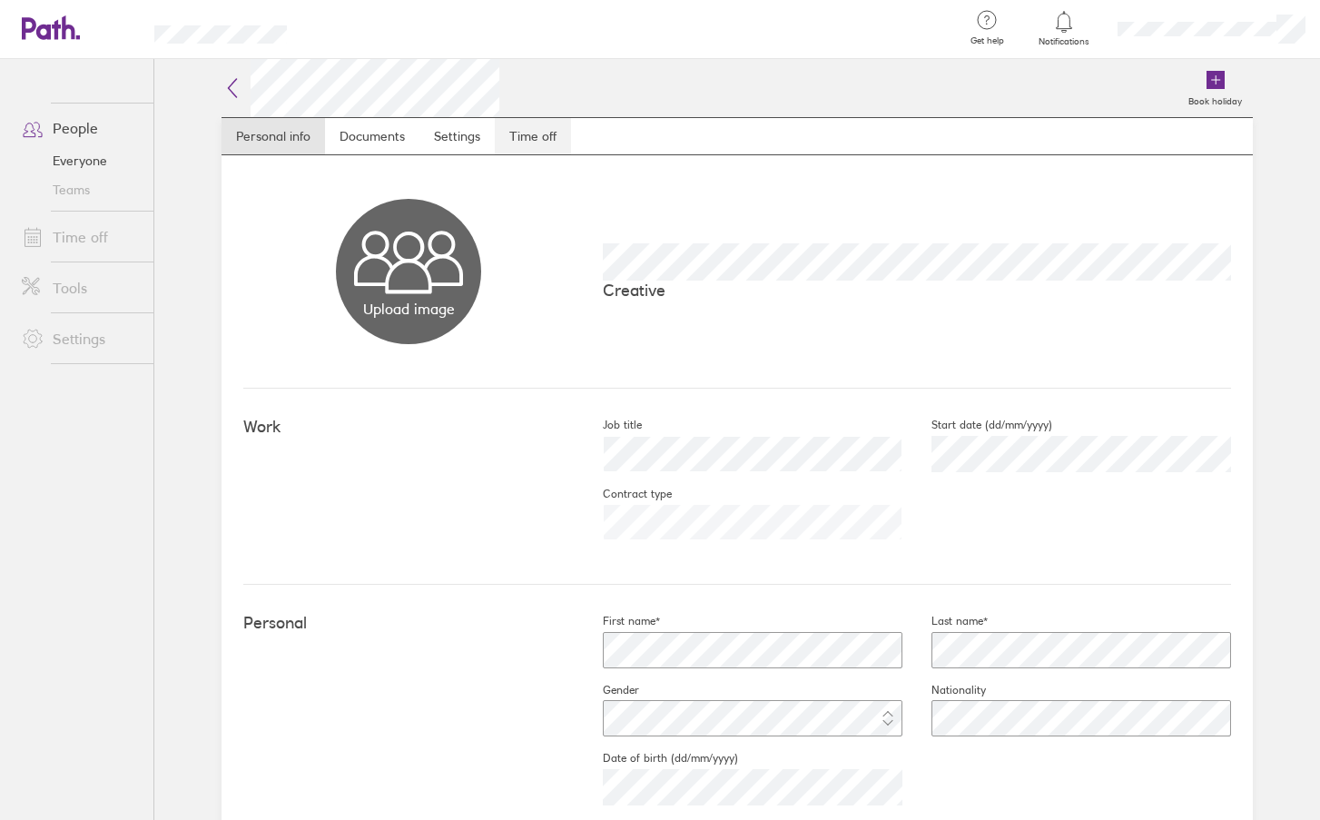
click at [510, 133] on link "Time off" at bounding box center [533, 136] width 76 height 36
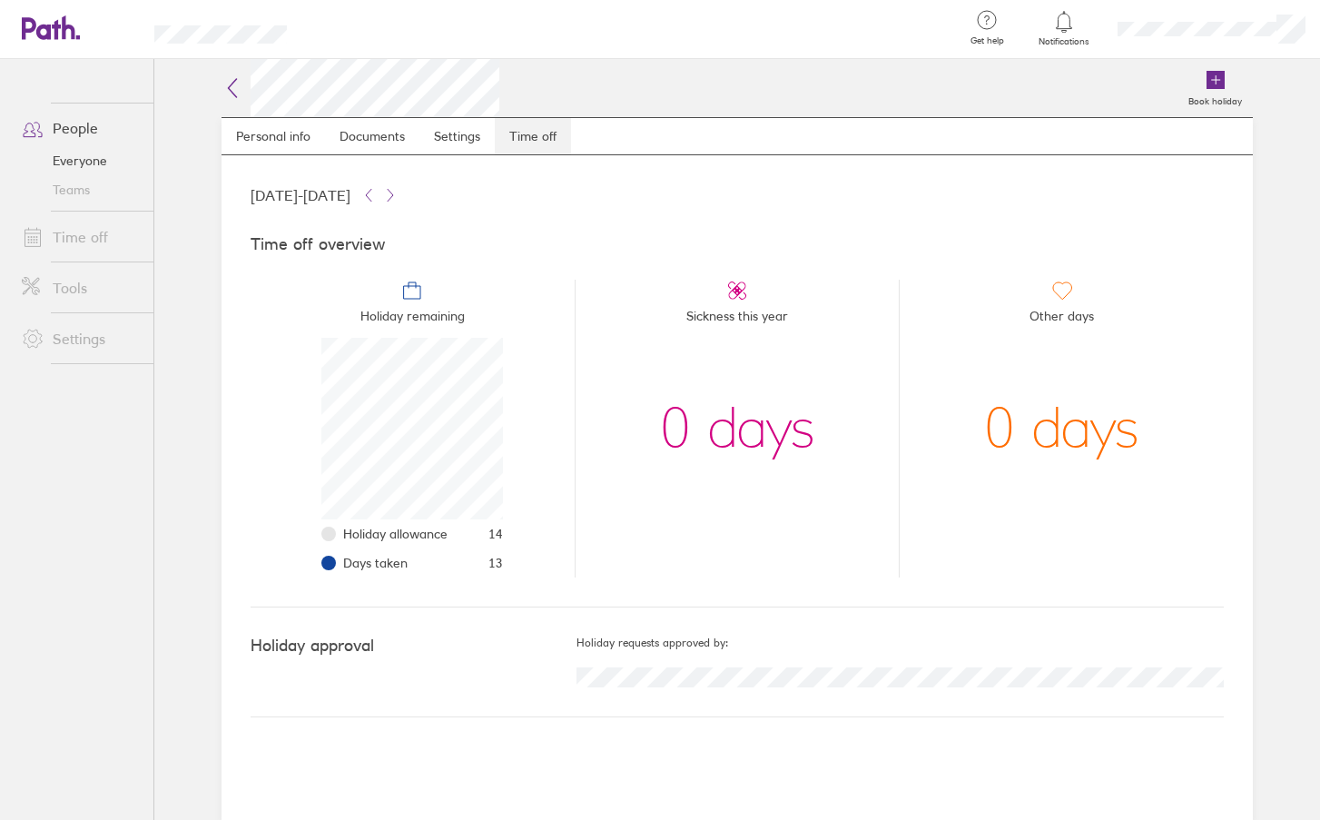
scroll to position [182, 182]
click at [69, 182] on link "Teams" at bounding box center [80, 189] width 146 height 29
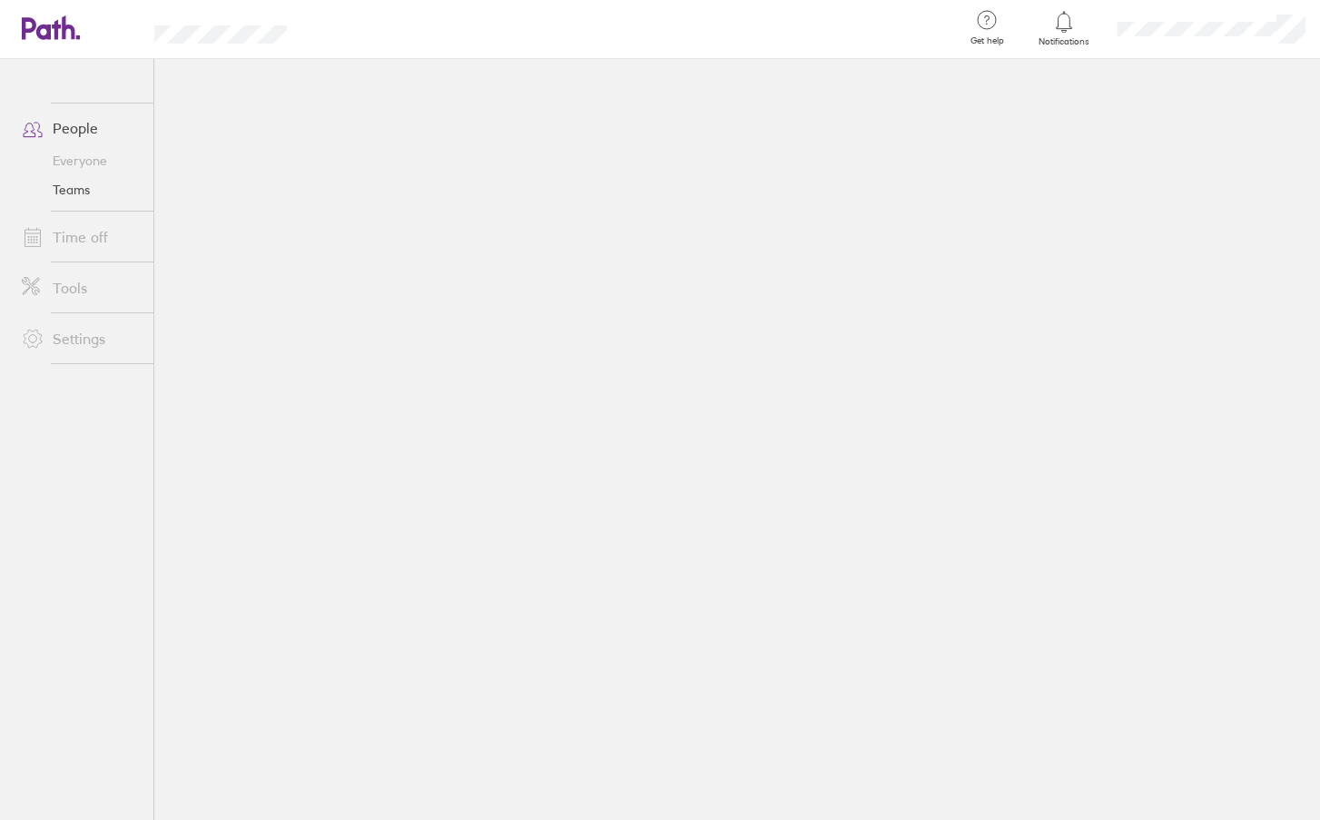
click at [79, 235] on link "Time off" at bounding box center [80, 237] width 146 height 36
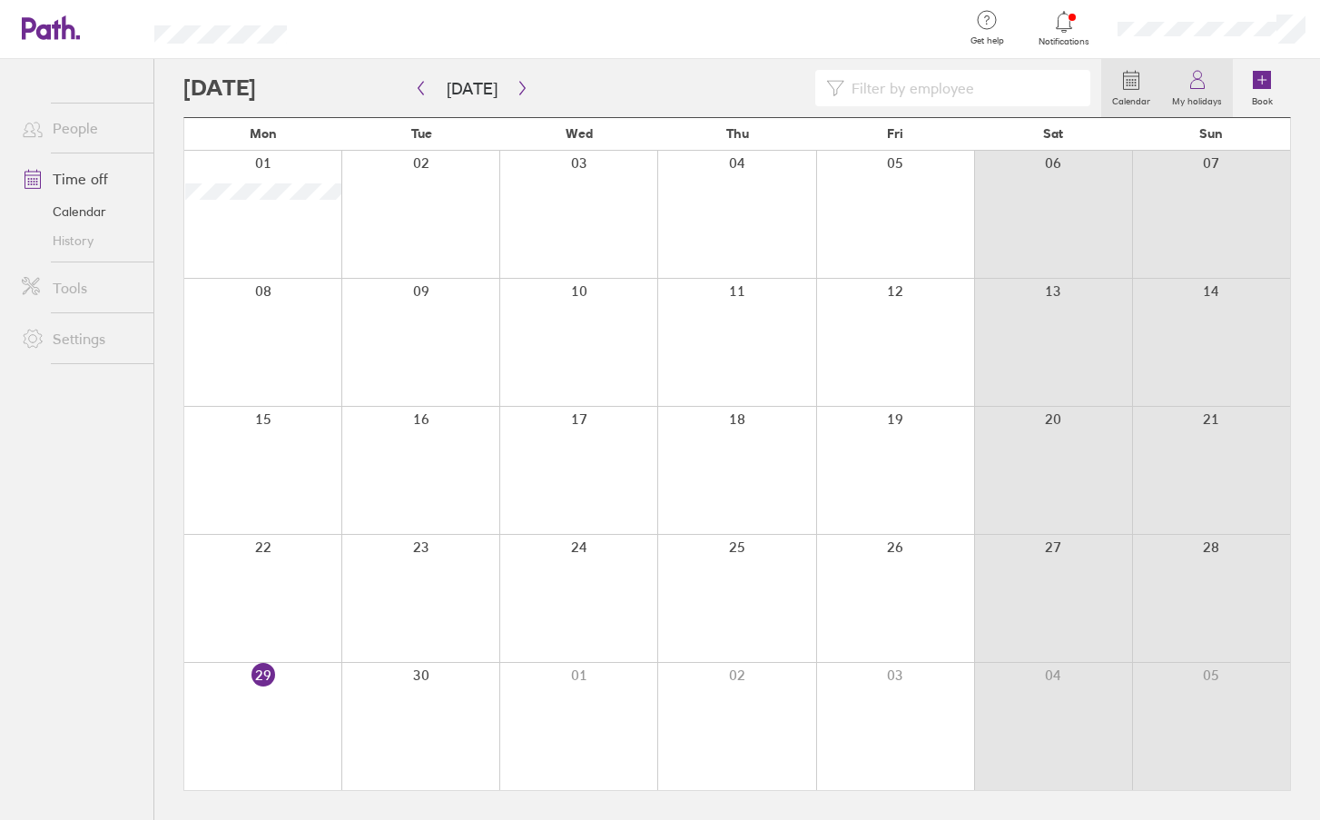
click at [1205, 98] on label "My holidays" at bounding box center [1197, 99] width 72 height 16
